Goal: Information Seeking & Learning: Learn about a topic

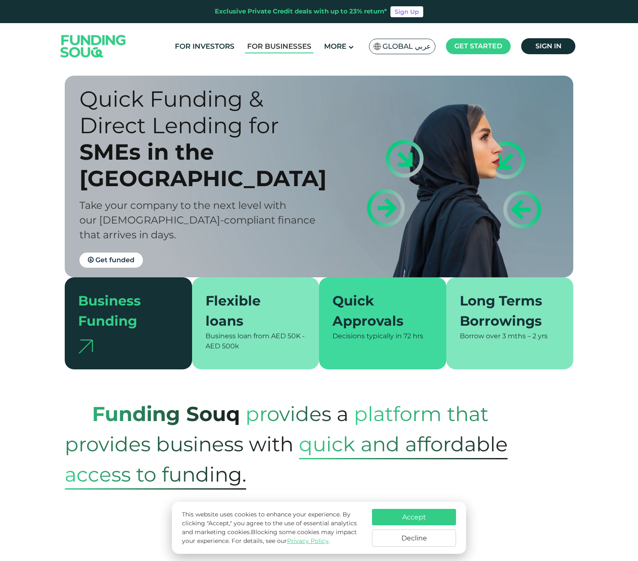
click at [276, 48] on link "For Businesses" at bounding box center [279, 47] width 69 height 14
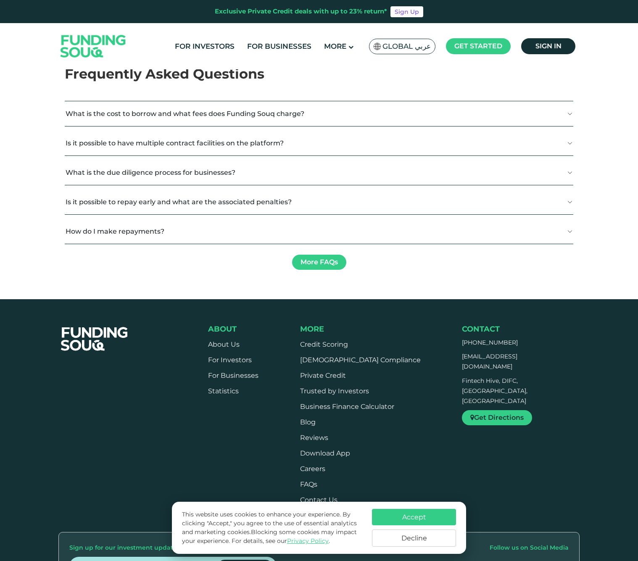
scroll to position [1252, 0]
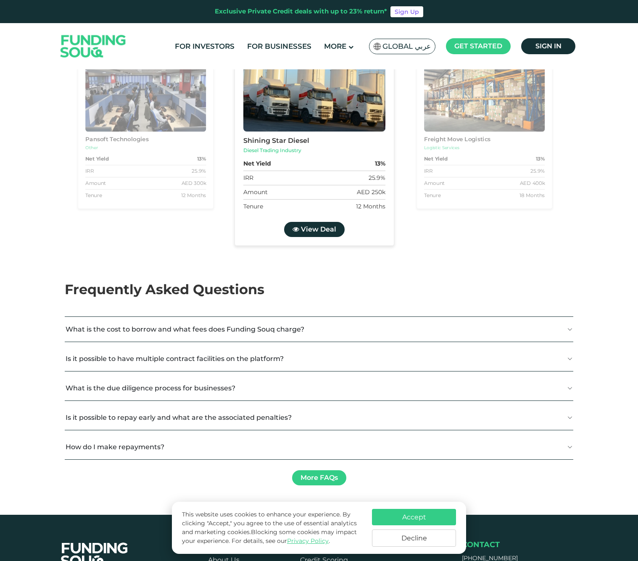
click at [159, 165] on div "Net Yield 13%" at bounding box center [145, 159] width 121 height 12
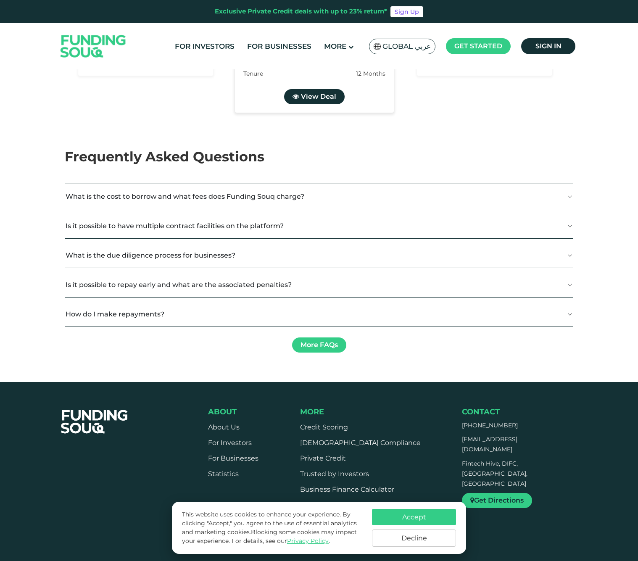
scroll to position [1395, 0]
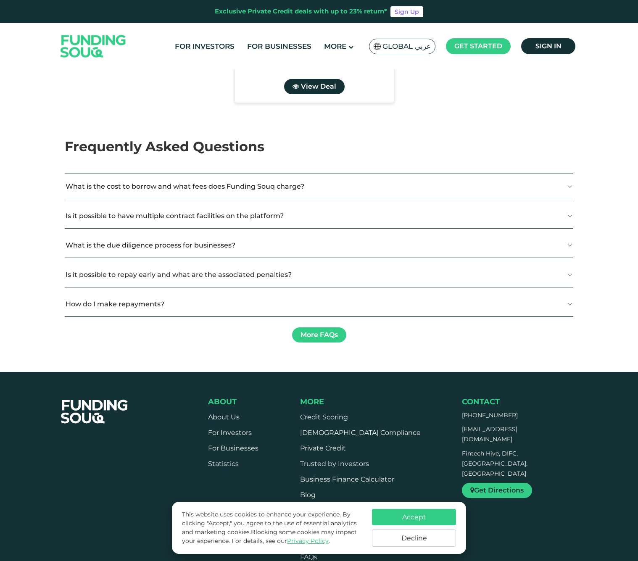
click at [143, 199] on button "What is the cost to borrow and what fees does Funding Souq charge?" at bounding box center [319, 186] width 509 height 25
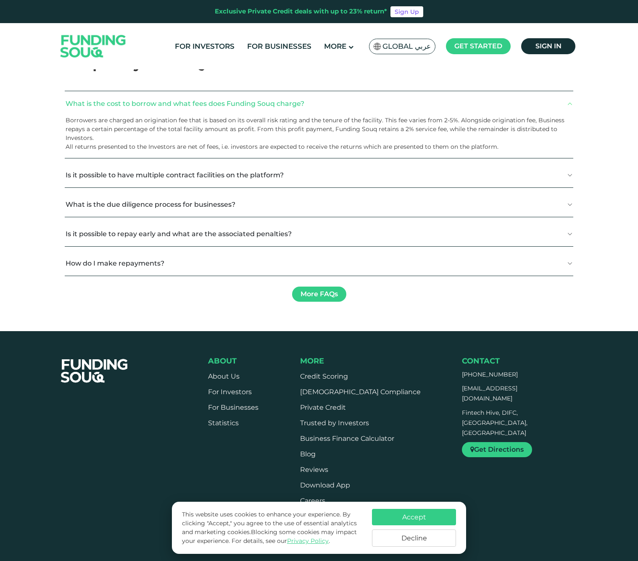
scroll to position [1479, 0]
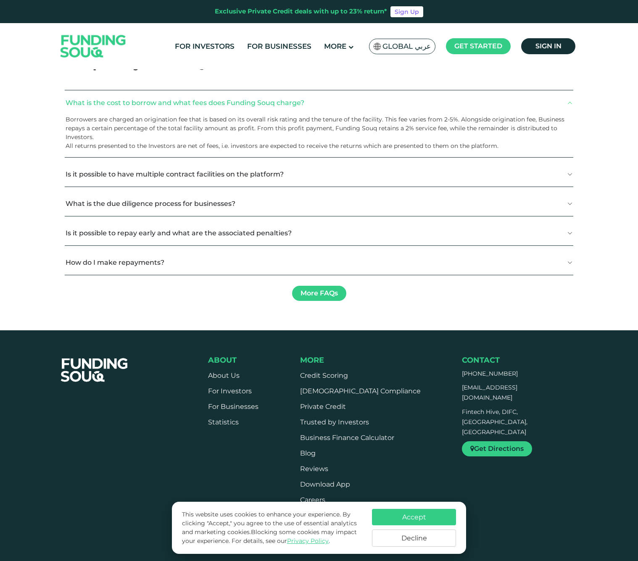
click at [156, 187] on button "Is it possible to have multiple contract facilities on the platform?" at bounding box center [319, 174] width 509 height 25
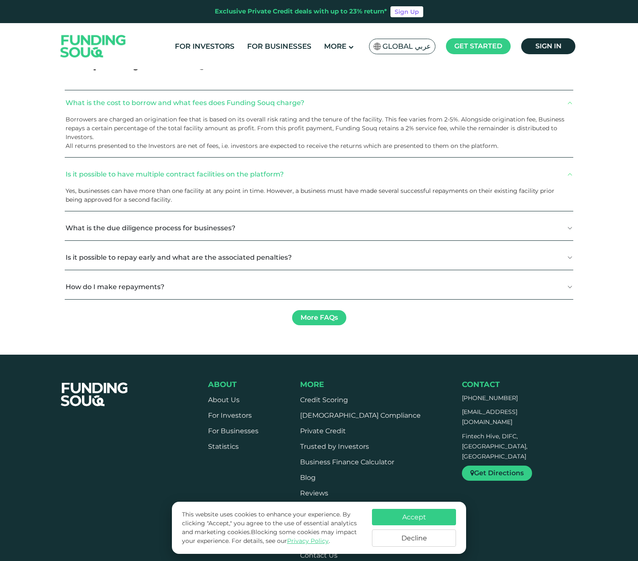
click at [144, 241] on button "What is the due diligence process for businesses?" at bounding box center [319, 228] width 509 height 25
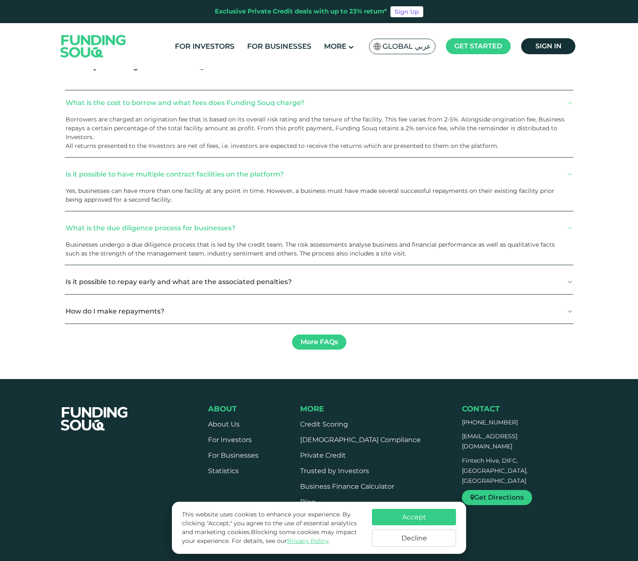
click at [99, 294] on button "Is it possible to repay early and what are the associated penalties?" at bounding box center [319, 282] width 509 height 25
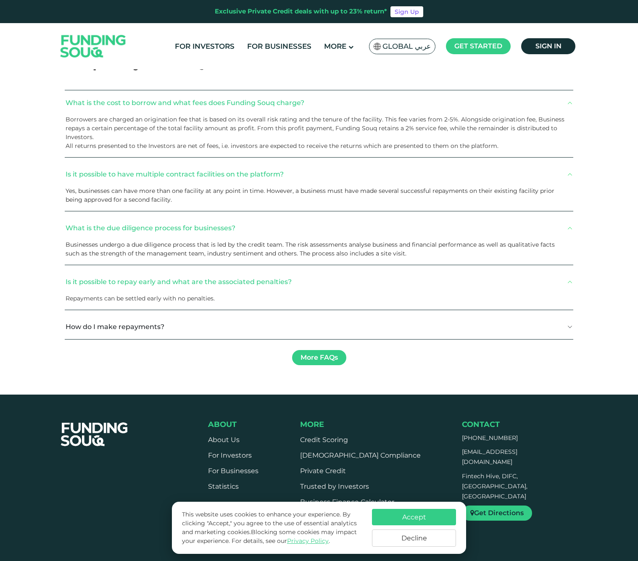
click at [112, 339] on button "How do I make repayments?" at bounding box center [319, 327] width 509 height 25
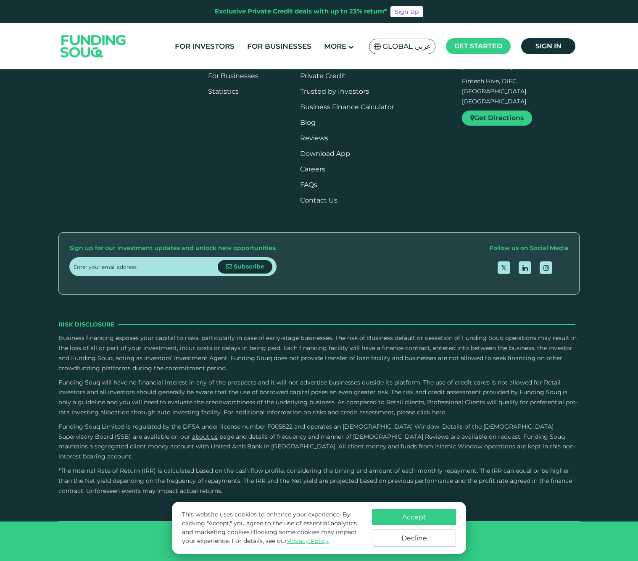
scroll to position [1915, 0]
click at [419, 519] on button "Accept" at bounding box center [414, 517] width 84 height 16
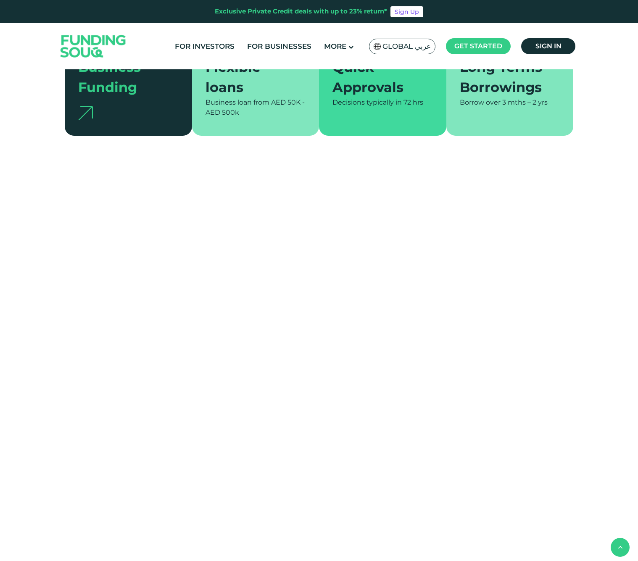
scroll to position [227, 0]
